Goal: Navigation & Orientation: Go to known website

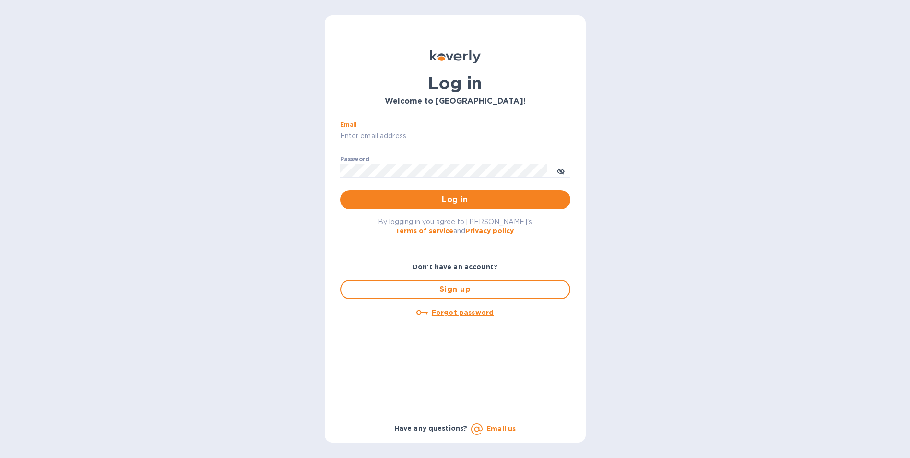
click at [427, 134] on input "Email" at bounding box center [455, 136] width 230 height 14
click at [340, 190] on button "Log in" at bounding box center [455, 199] width 230 height 19
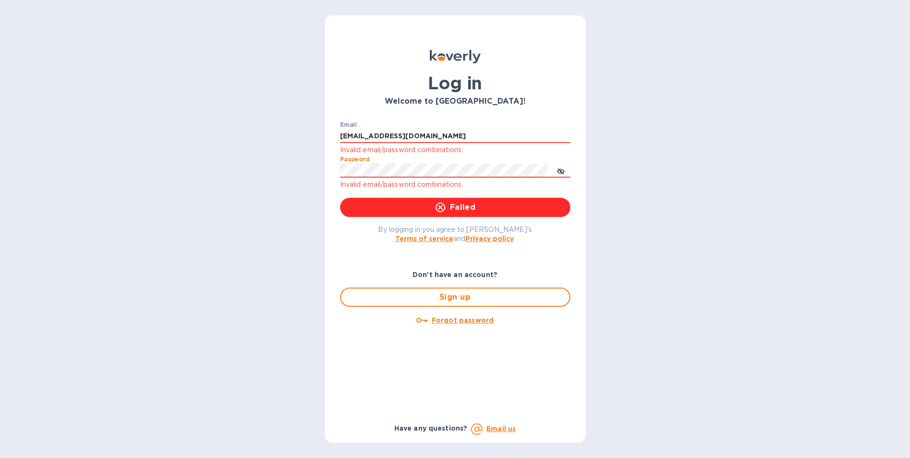
click at [306, 162] on div "Log in Welcome to [GEOGRAPHIC_DATA]! Email [EMAIL_ADDRESS][DOMAIN_NAME] Invalid…" at bounding box center [455, 229] width 910 height 458
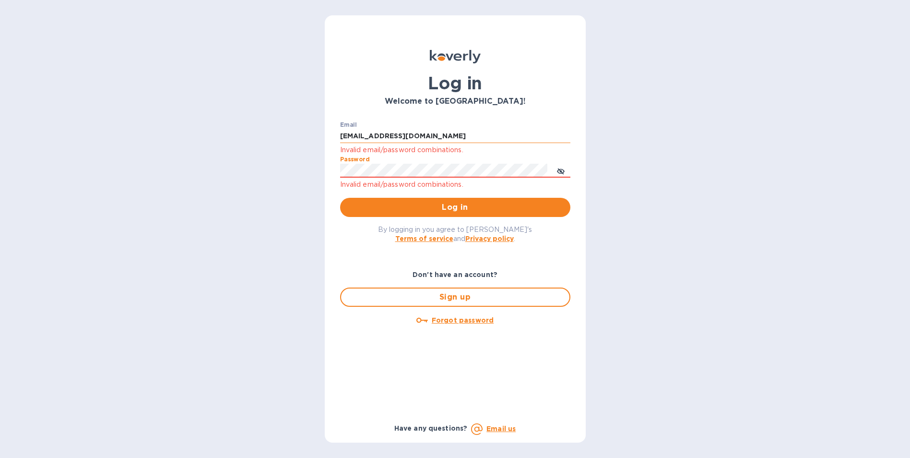
click at [442, 137] on input "[EMAIL_ADDRESS][DOMAIN_NAME]" at bounding box center [455, 136] width 230 height 14
click at [576, 136] on div "Email [EMAIL_ADDRESS][DOMAIN_NAME] Invalid email/password combinations. Passwor…" at bounding box center [455, 169] width 246 height 111
click at [564, 135] on input "[EMAIL_ADDRESS][DOMAIN_NAME]" at bounding box center [455, 136] width 230 height 14
drag, startPoint x: 515, startPoint y: 128, endPoint x: 314, endPoint y: 146, distance: 201.8
click at [314, 146] on div "Log in Welcome to [GEOGRAPHIC_DATA]! Email [EMAIL_ADDRESS][DOMAIN_NAME] Invalid…" at bounding box center [455, 229] width 910 height 458
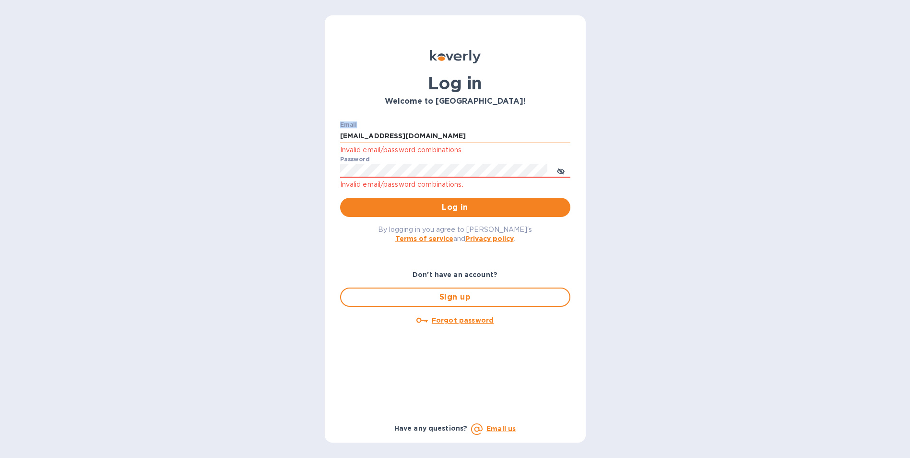
drag, startPoint x: 314, startPoint y: 146, endPoint x: 436, endPoint y: 134, distance: 122.0
click at [436, 134] on input "[EMAIL_ADDRESS][DOMAIN_NAME]" at bounding box center [455, 136] width 230 height 14
drag, startPoint x: 410, startPoint y: 137, endPoint x: 281, endPoint y: 136, distance: 129.1
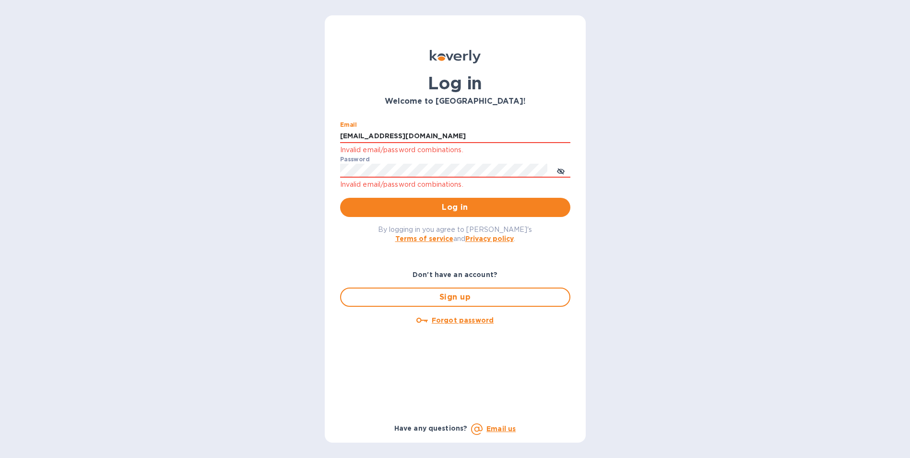
click at [281, 136] on div "Log in Welcome to [GEOGRAPHIC_DATA]! Email [EMAIL_ADDRESS][DOMAIN_NAME] Invalid…" at bounding box center [455, 229] width 910 height 458
type input "[EMAIL_ADDRESS][DOMAIN_NAME]"
click at [277, 161] on div "Log in Welcome to [GEOGRAPHIC_DATA]! Email [EMAIL_ADDRESS][DOMAIN_NAME] Invalid…" at bounding box center [455, 229] width 910 height 458
click at [387, 204] on span "Log in" at bounding box center [455, 207] width 215 height 12
